Goal: Task Accomplishment & Management: Complete application form

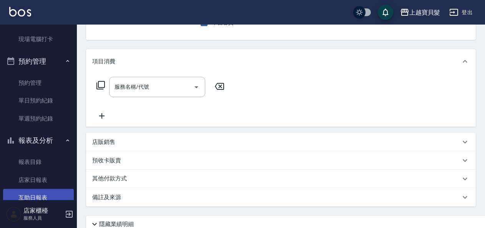
scroll to position [192, 0]
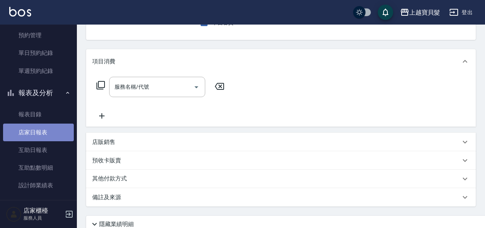
click at [54, 137] on link "店家日報表" at bounding box center [38, 133] width 71 height 18
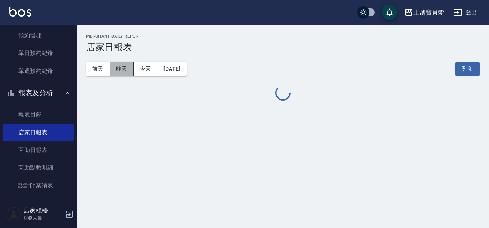
click at [129, 73] on button "昨天" at bounding box center [122, 69] width 24 height 14
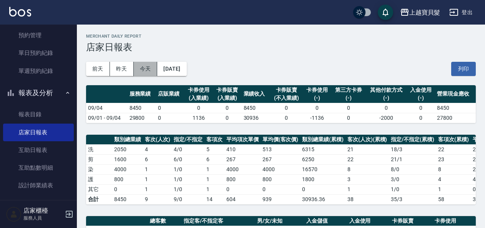
click at [144, 68] on button "今天" at bounding box center [146, 69] width 24 height 14
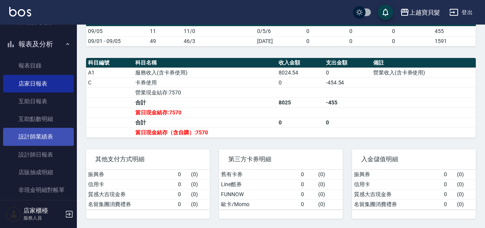
scroll to position [291, 0]
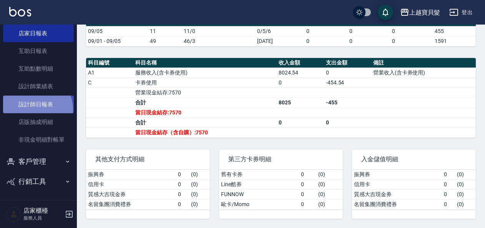
drag, startPoint x: 35, startPoint y: 109, endPoint x: 62, endPoint y: 120, distance: 29.0
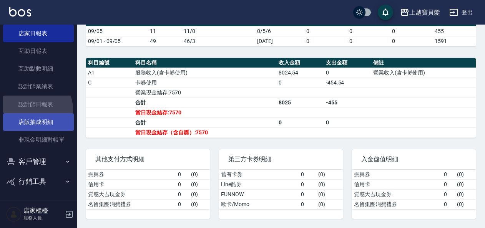
click at [35, 109] on link "設計師日報表" at bounding box center [38, 105] width 71 height 18
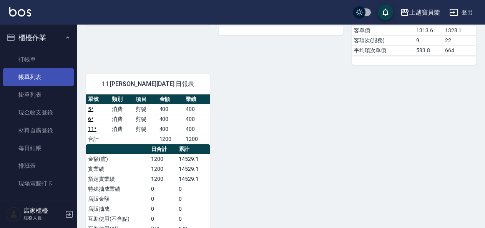
scroll to position [115, 0]
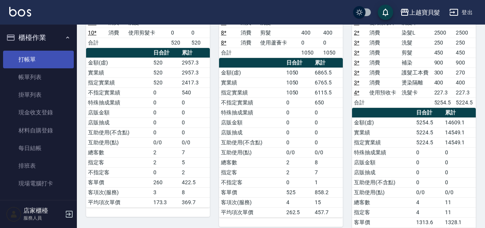
click at [43, 61] on link "打帳單" at bounding box center [38, 60] width 71 height 18
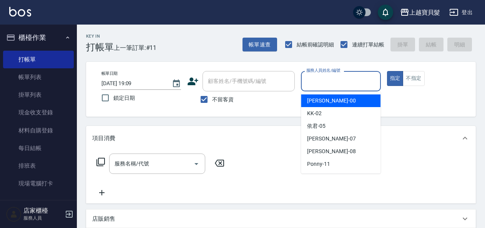
click at [327, 80] on input "服務人員姓名/編號" at bounding box center [340, 81] width 73 height 13
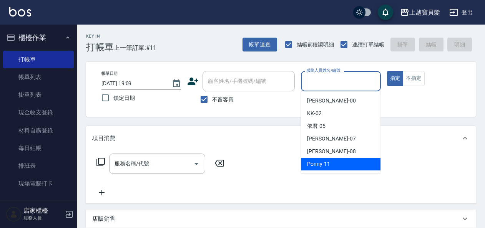
click at [330, 165] on div "Ponny -11" at bounding box center [341, 164] width 80 height 13
type input "Ponny-11"
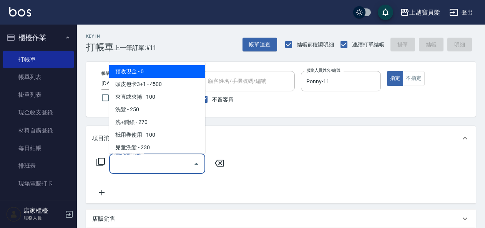
click at [141, 164] on input "服務名稱/代號" at bounding box center [152, 163] width 78 height 13
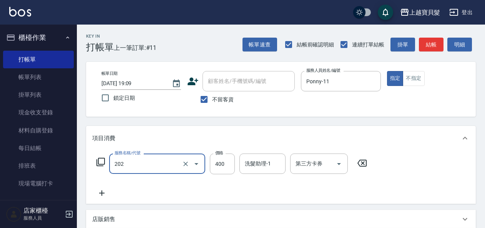
type input "剪髮(202)"
click at [98, 158] on icon at bounding box center [100, 162] width 8 height 8
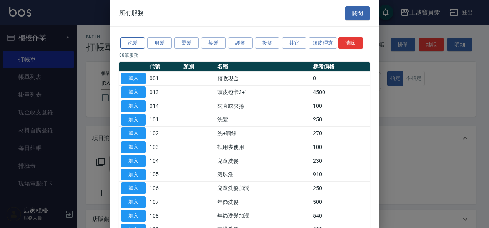
click at [135, 42] on button "洗髮" at bounding box center [132, 43] width 25 height 12
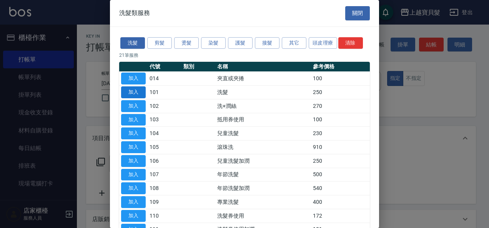
click at [132, 94] on button "加入" at bounding box center [133, 92] width 25 height 12
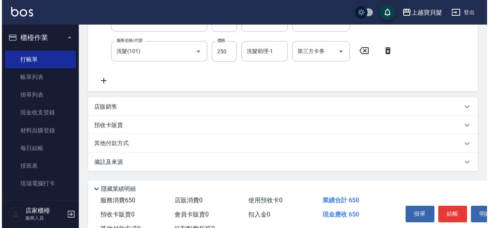
scroll to position [172, 0]
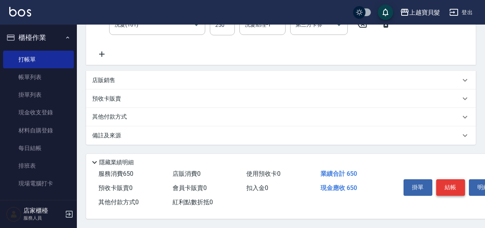
click at [445, 186] on button "結帳" at bounding box center [450, 187] width 29 height 16
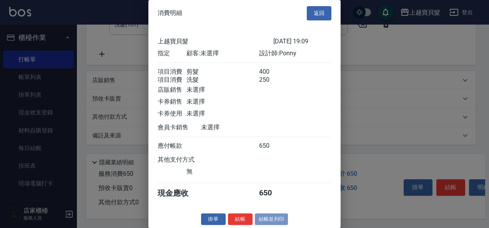
click at [274, 226] on button "結帳並列印" at bounding box center [271, 220] width 33 height 12
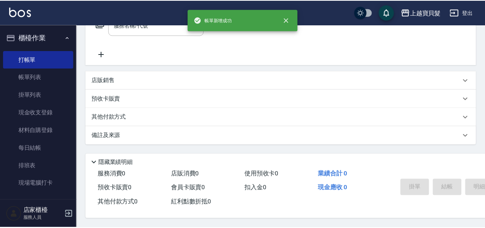
scroll to position [0, 0]
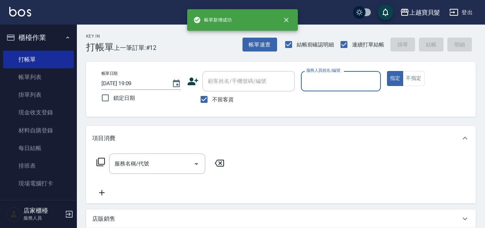
click at [313, 76] on input "服務人員姓名/編號" at bounding box center [340, 81] width 73 height 13
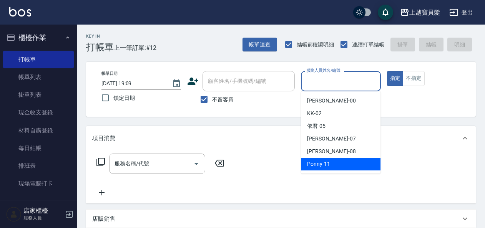
click at [317, 166] on span "Ponny -11" at bounding box center [318, 164] width 23 height 8
type input "Ponny-11"
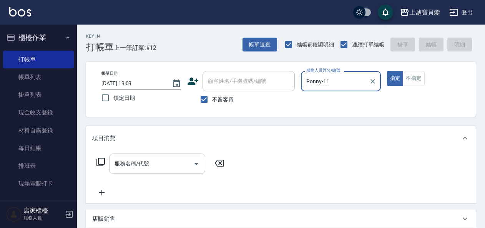
click at [149, 168] on input "服務名稱/代號" at bounding box center [152, 163] width 78 height 13
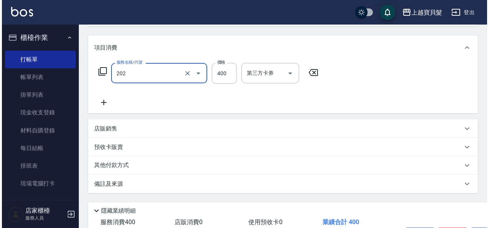
scroll to position [142, 0]
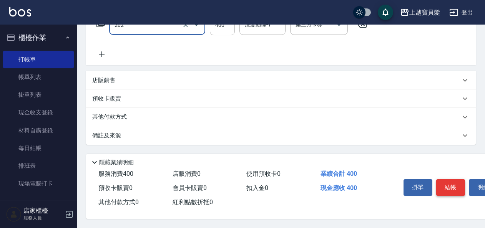
type input "剪髮(202)"
click at [445, 186] on button "結帳" at bounding box center [450, 187] width 29 height 16
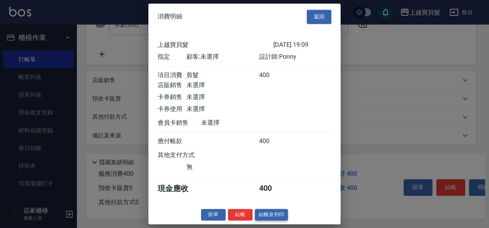
scroll to position [2, 0]
click at [266, 214] on button "結帳並列印" at bounding box center [271, 215] width 33 height 12
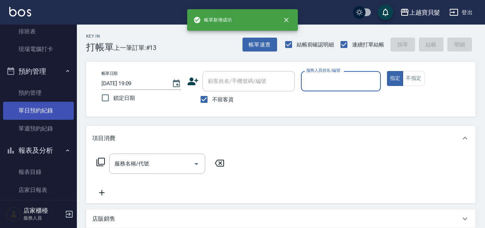
scroll to position [231, 0]
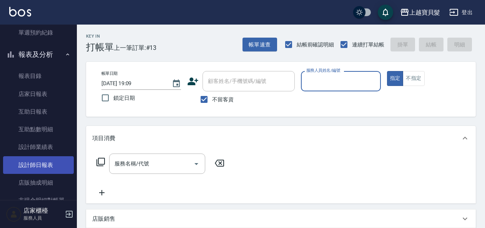
click at [42, 168] on link "設計師日報表" at bounding box center [38, 165] width 71 height 18
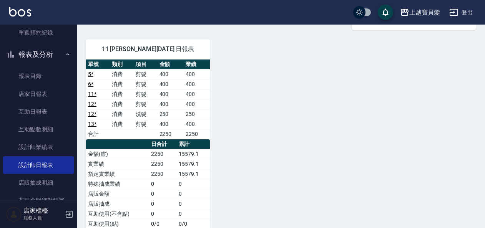
scroll to position [307, 0]
